Goal: Communication & Community: Ask a question

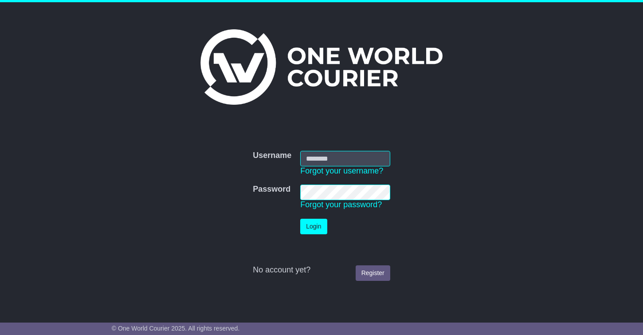
type input "**********"
click at [313, 225] on button "Login" at bounding box center [313, 227] width 27 height 16
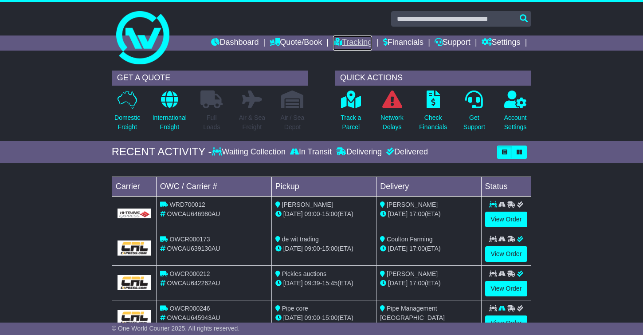
click at [343, 35] on link "Tracking" at bounding box center [352, 42] width 39 height 15
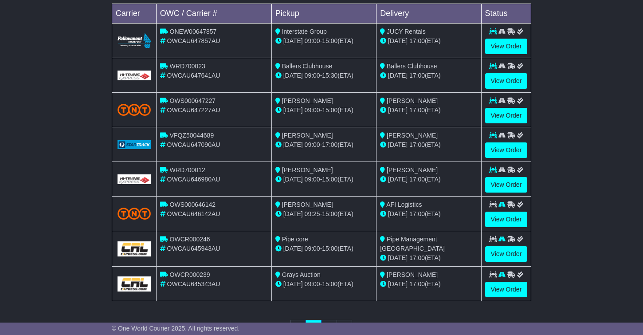
scroll to position [295, 0]
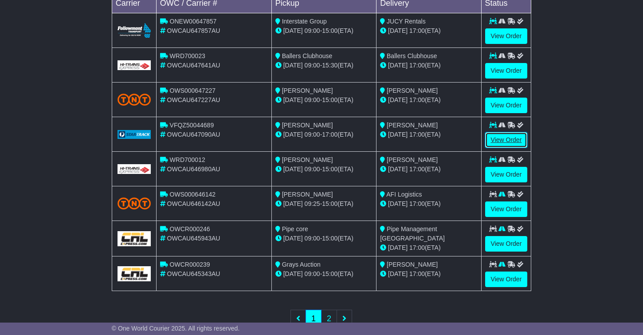
click at [493, 138] on link "View Order" at bounding box center [506, 140] width 43 height 16
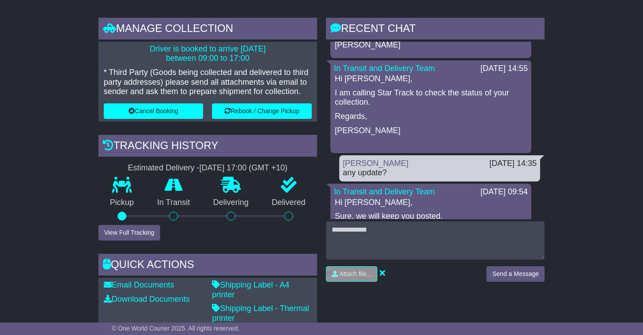
scroll to position [206, 0]
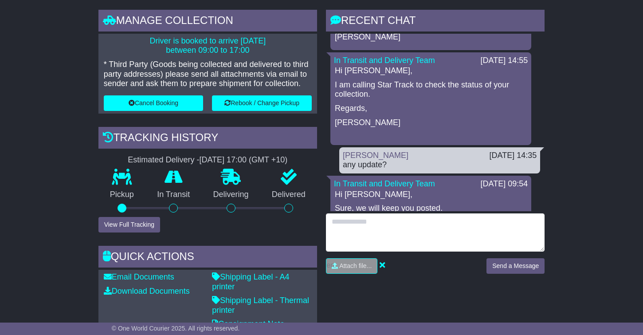
click at [503, 236] on textarea at bounding box center [435, 232] width 219 height 38
type textarea "**********"
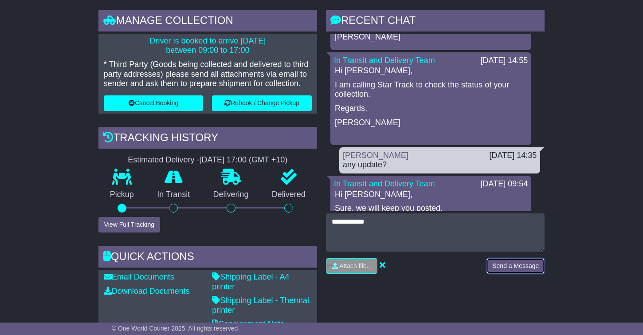
click at [530, 270] on button "Send a Message" at bounding box center [516, 266] width 58 height 16
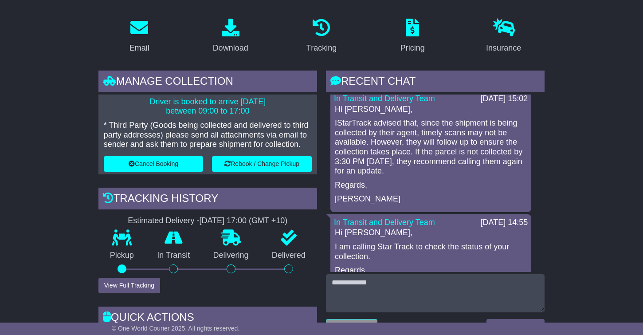
scroll to position [39, 0]
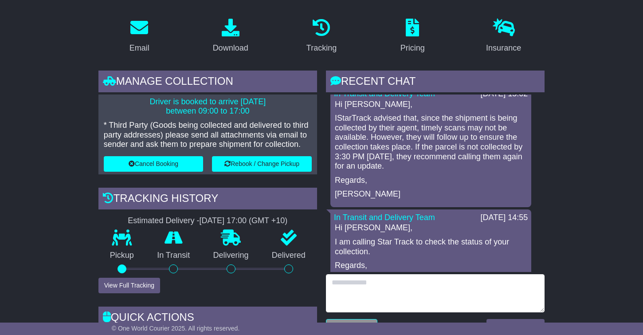
click at [348, 284] on textarea at bounding box center [435, 293] width 219 height 38
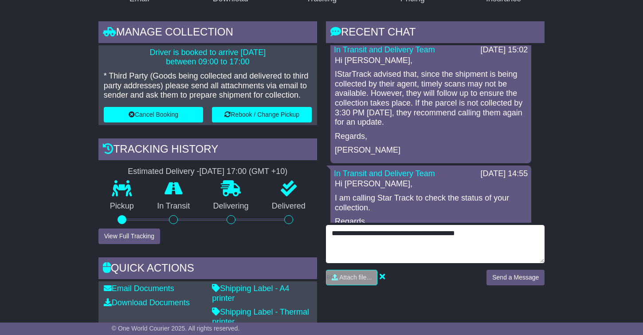
scroll to position [202, 0]
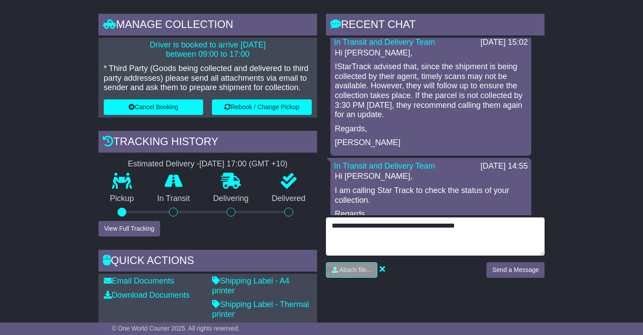
type textarea "**********"
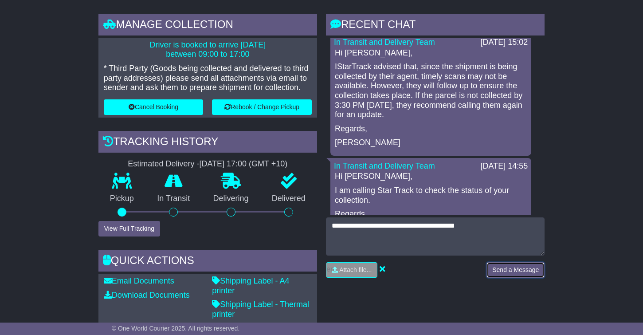
click at [502, 266] on button "Send a Message" at bounding box center [516, 270] width 58 height 16
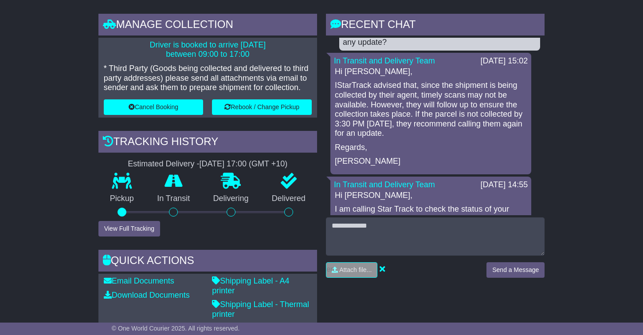
scroll to position [34, 0]
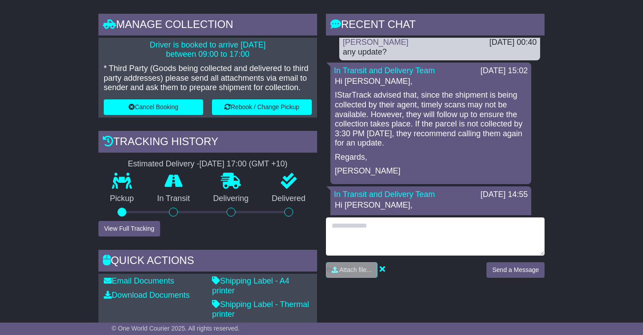
click at [433, 242] on textarea at bounding box center [435, 236] width 219 height 38
type textarea "**********"
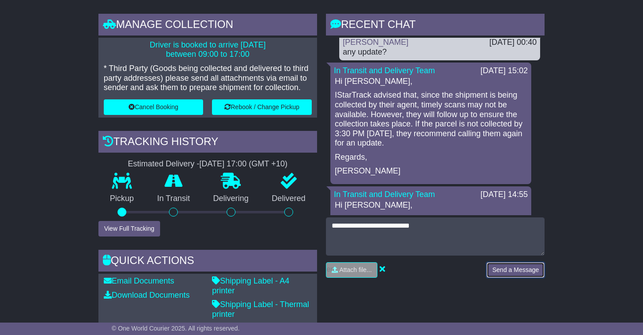
click at [519, 268] on button "Send a Message" at bounding box center [516, 270] width 58 height 16
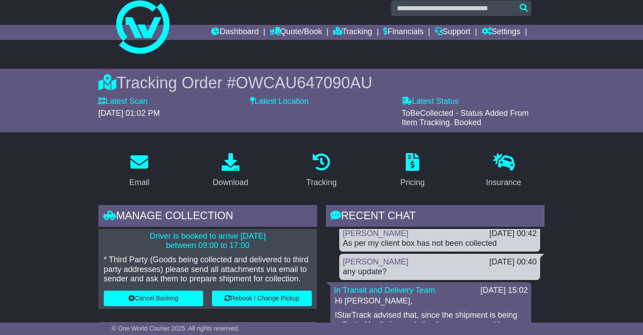
scroll to position [0, 0]
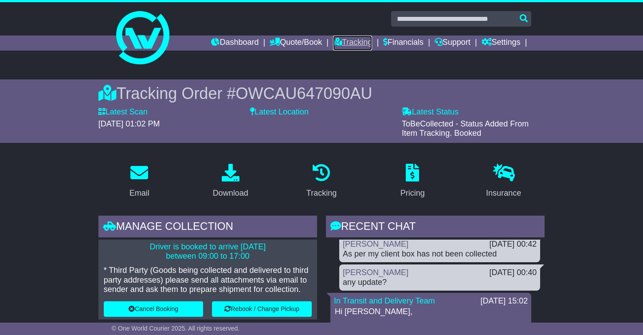
click at [347, 40] on link "Tracking" at bounding box center [352, 42] width 39 height 15
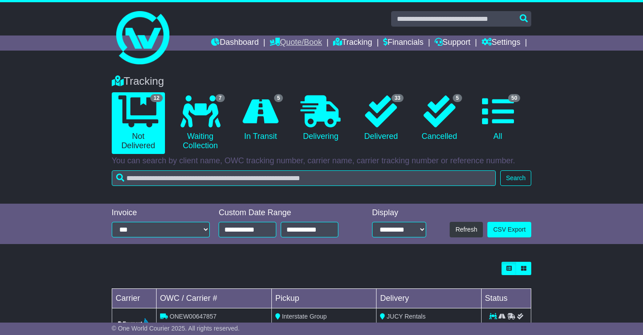
click at [299, 46] on link "Quote/Book" at bounding box center [296, 42] width 52 height 15
